Goal: Navigation & Orientation: Find specific page/section

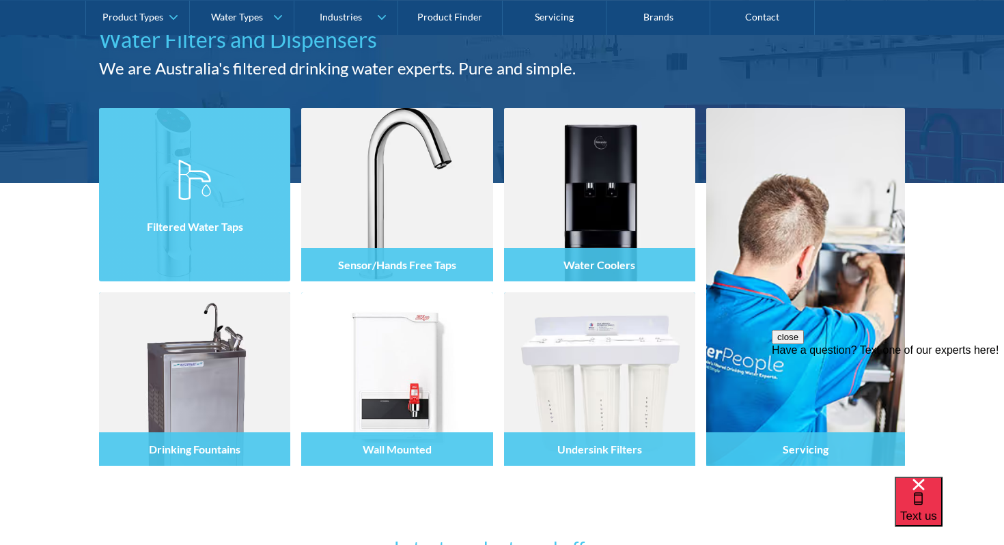
click at [213, 176] on div at bounding box center [194, 207] width 191 height 82
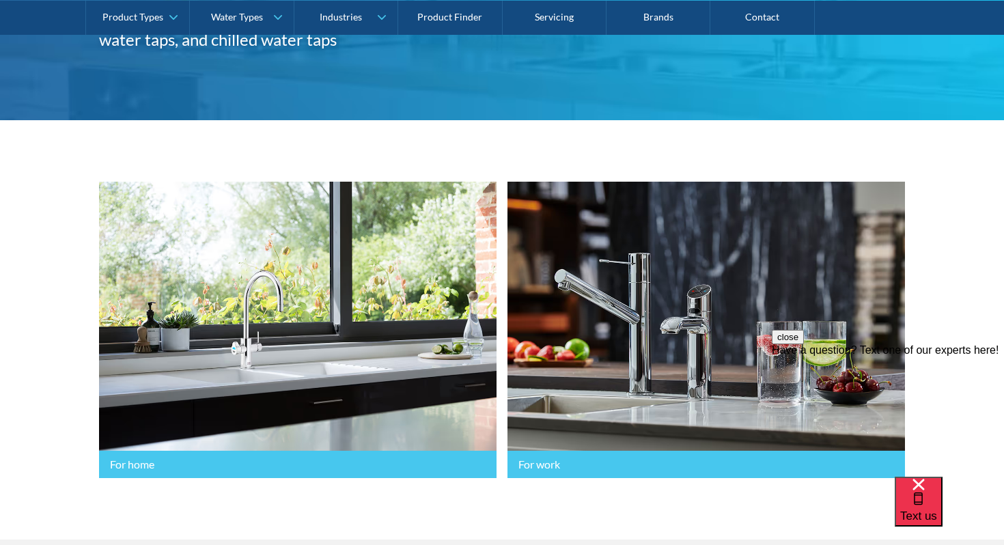
scroll to position [385, 0]
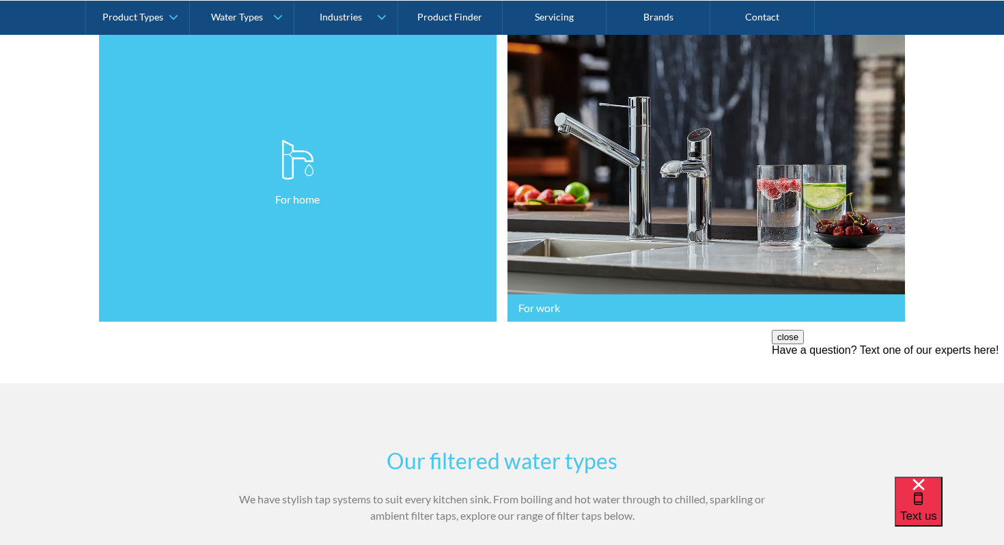
click at [401, 189] on link "For home" at bounding box center [297, 173] width 397 height 297
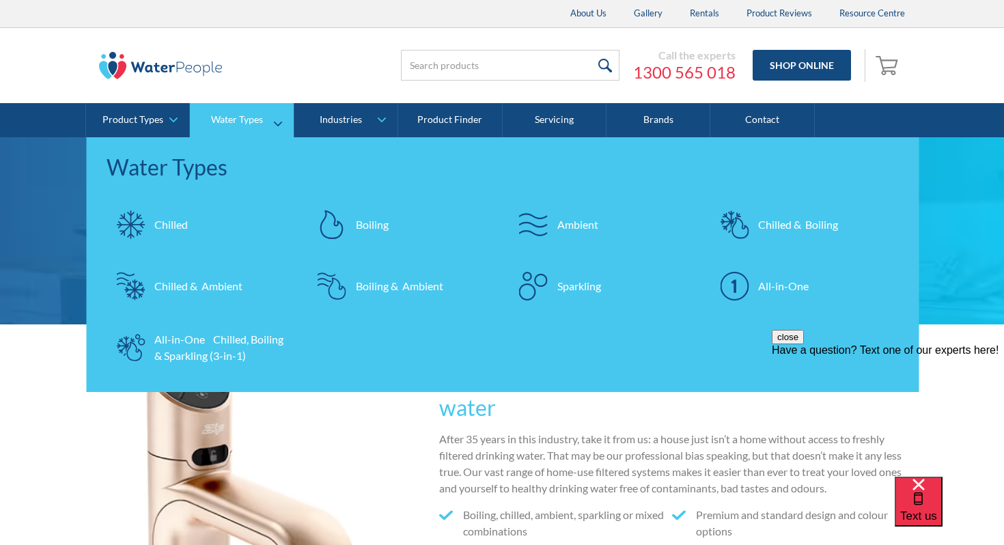
click at [789, 285] on div "All-in-One" at bounding box center [783, 286] width 51 height 16
